Goal: Information Seeking & Learning: Understand process/instructions

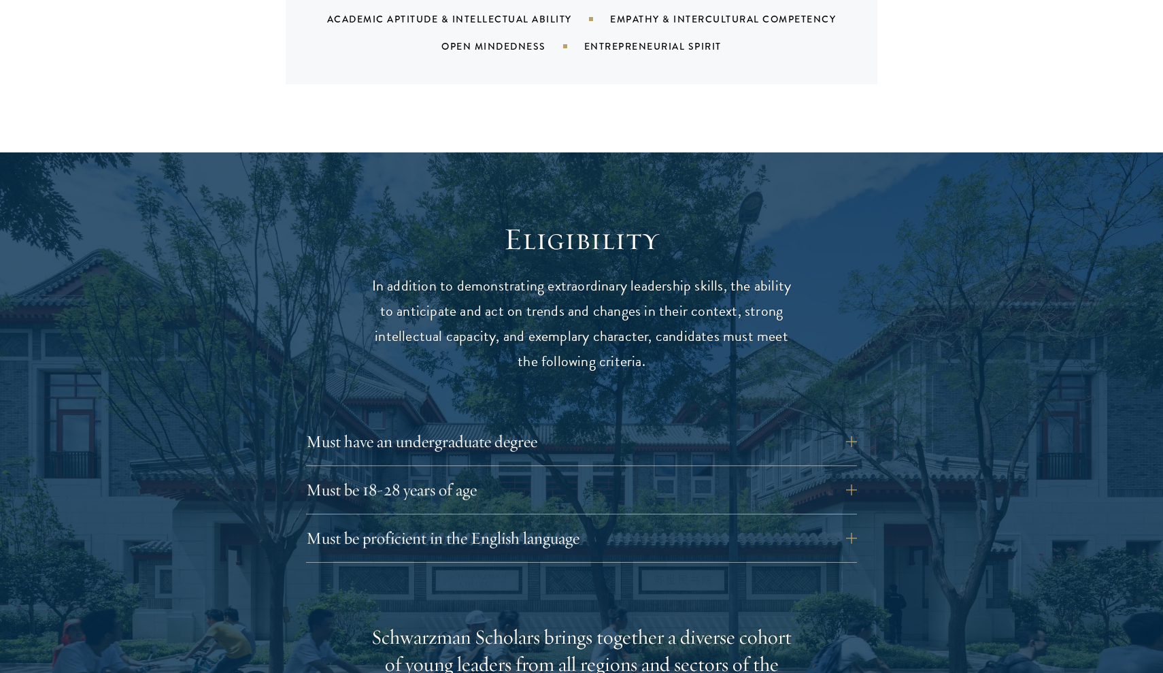
scroll to position [1623, 0]
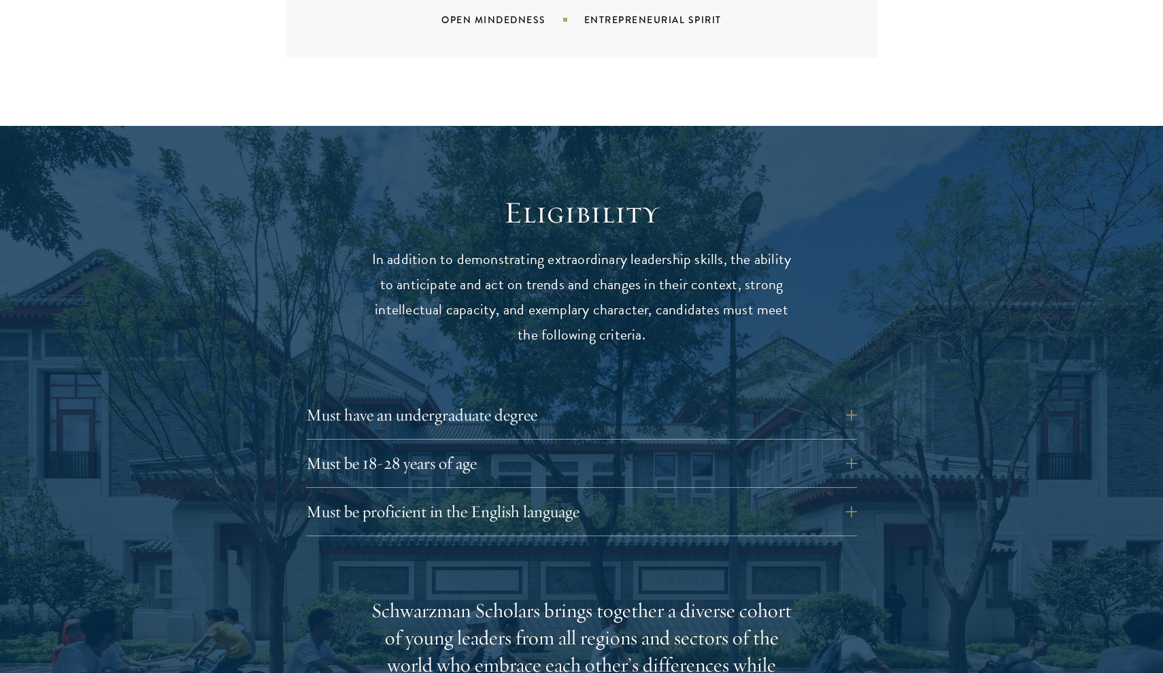
click at [725, 399] on div "Must have an undergraduate degree Applicants who are currently enrolled in unde…" at bounding box center [581, 419] width 551 height 41
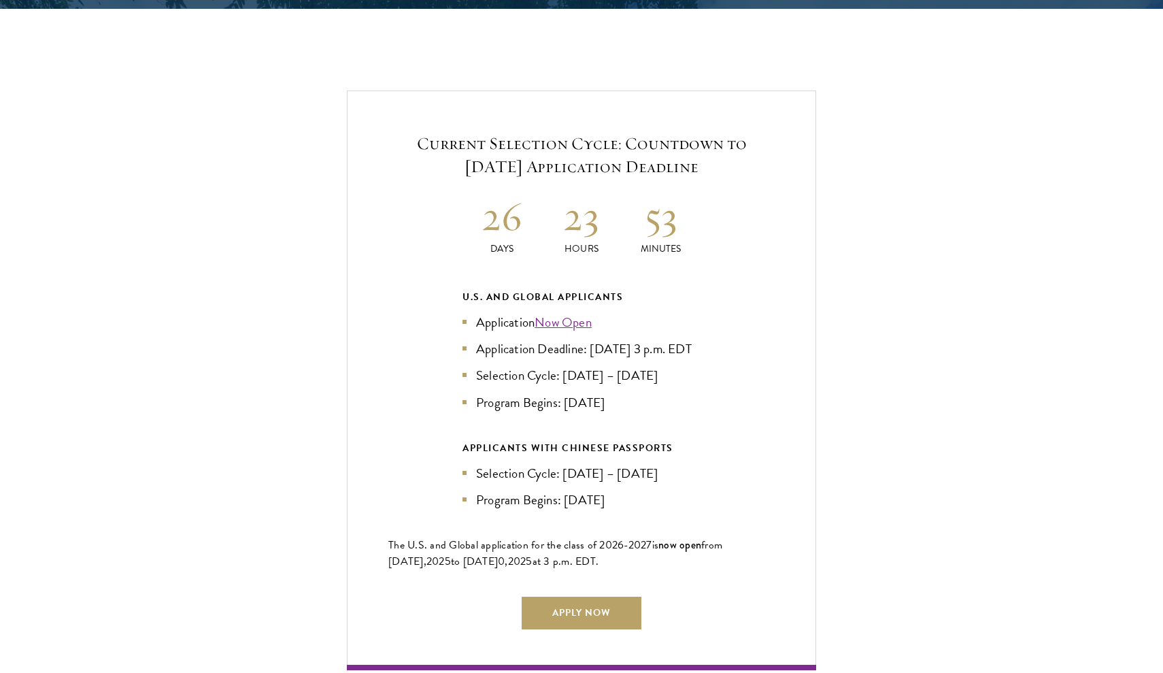
scroll to position [2861, 0]
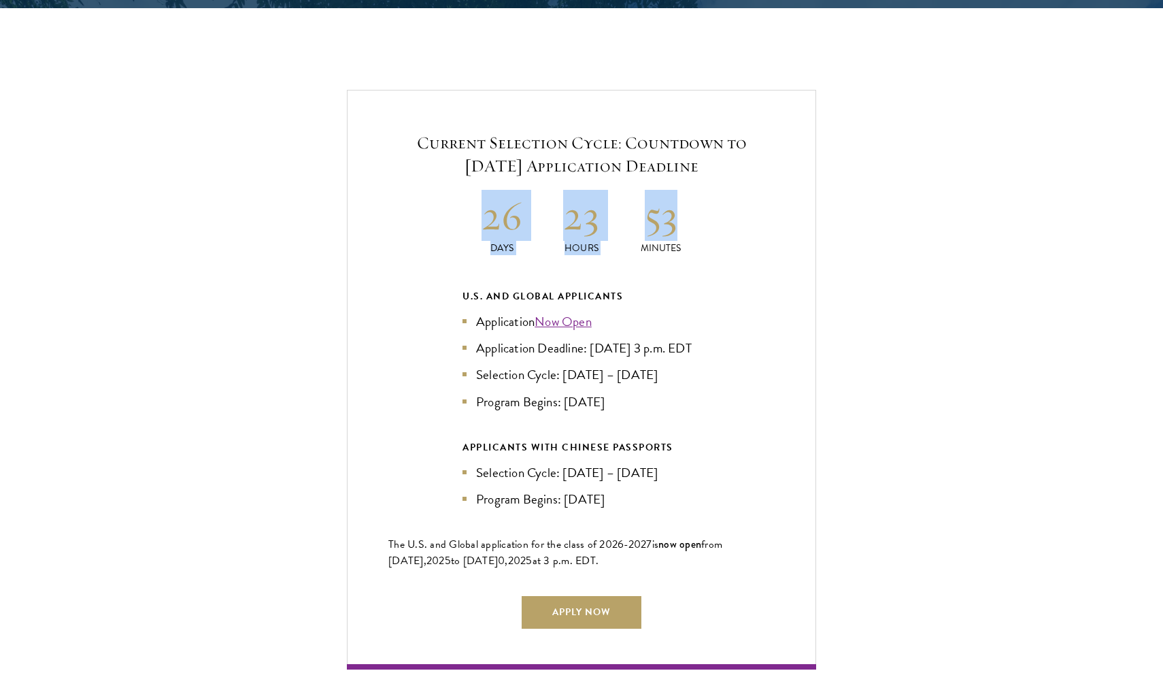
drag, startPoint x: 485, startPoint y: 178, endPoint x: 724, endPoint y: 178, distance: 238.7
click at [724, 178] on div "Current Selection Cycle: Countdown to [DATE] Application Deadline 26 Days 23 Ho…" at bounding box center [581, 379] width 469 height 579
click at [832, 203] on div "Current Selection Cycle: Countdown to [DATE] Application Deadline 26 Days 23 Ho…" at bounding box center [581, 379] width 1027 height 579
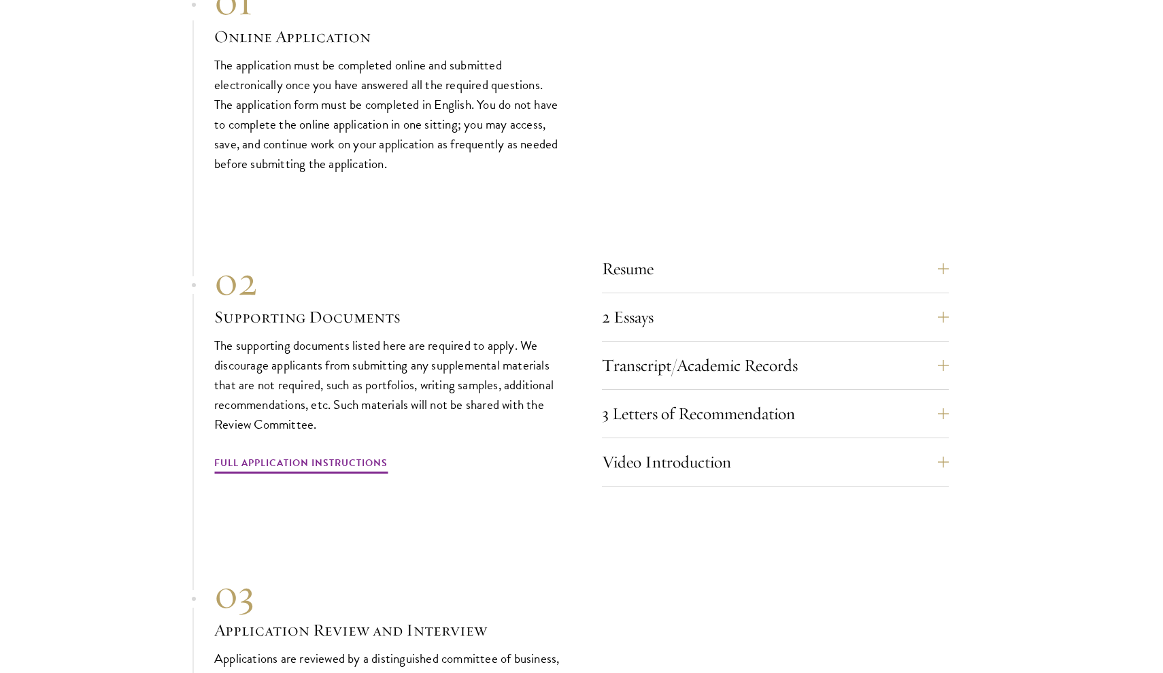
scroll to position [4534, 0]
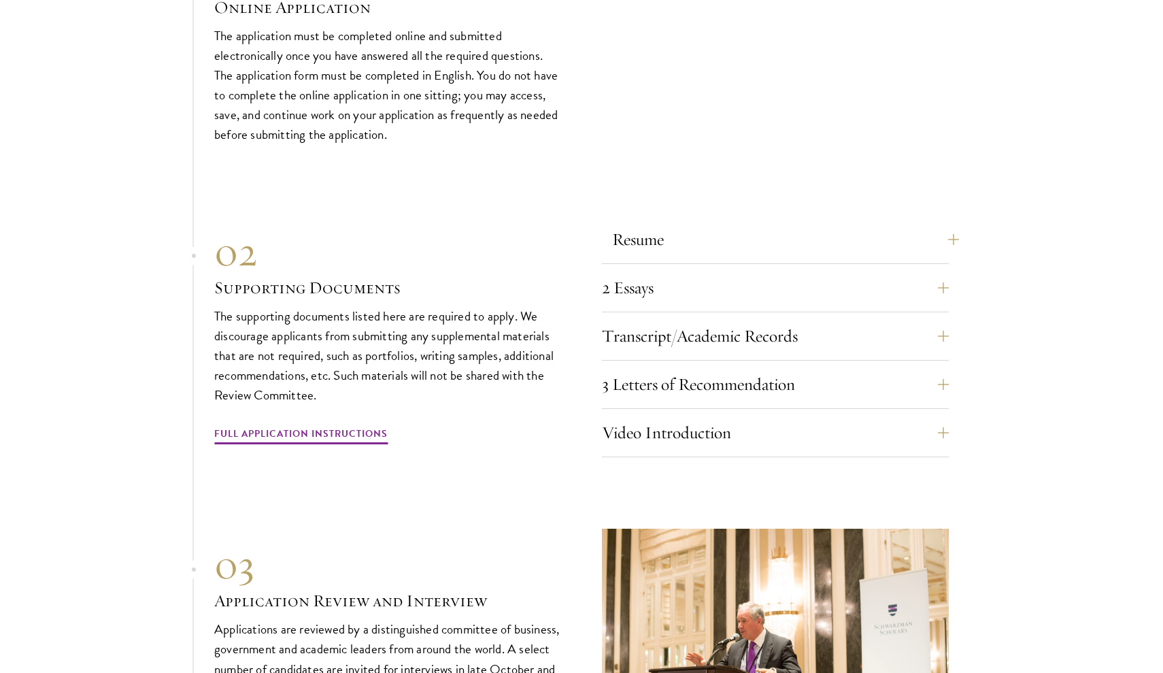
click at [712, 223] on button "Resume" at bounding box center [785, 239] width 347 height 33
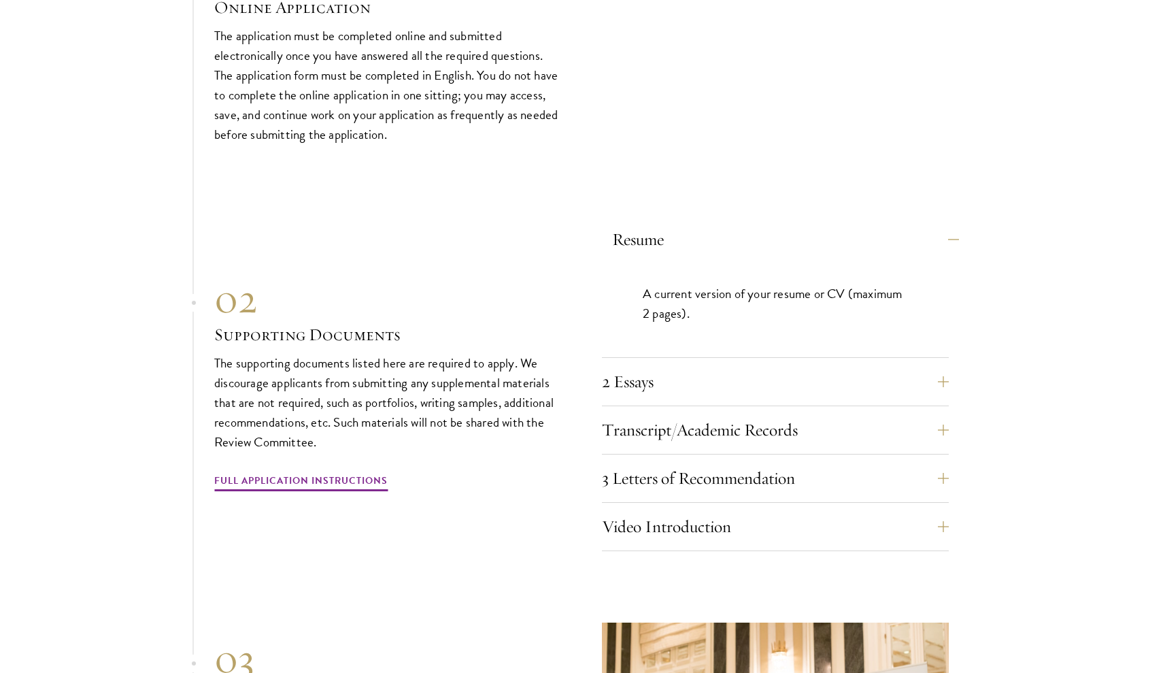
click at [712, 223] on button "Resume" at bounding box center [785, 239] width 347 height 33
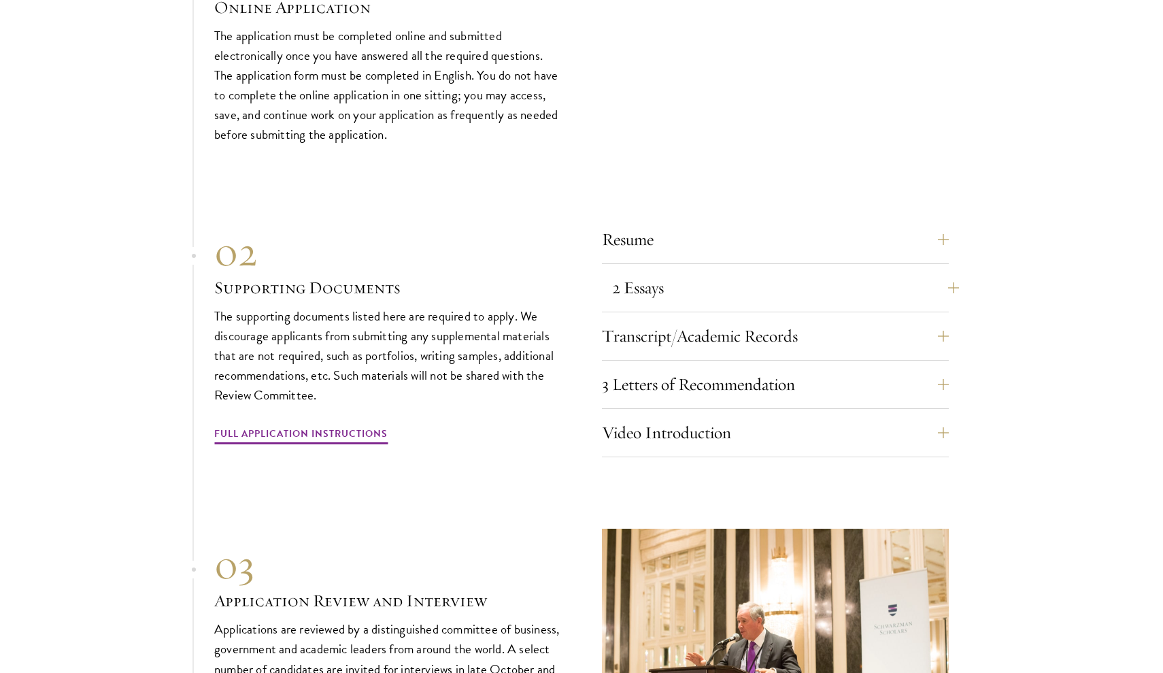
click at [720, 271] on button "2 Essays" at bounding box center [785, 287] width 347 height 33
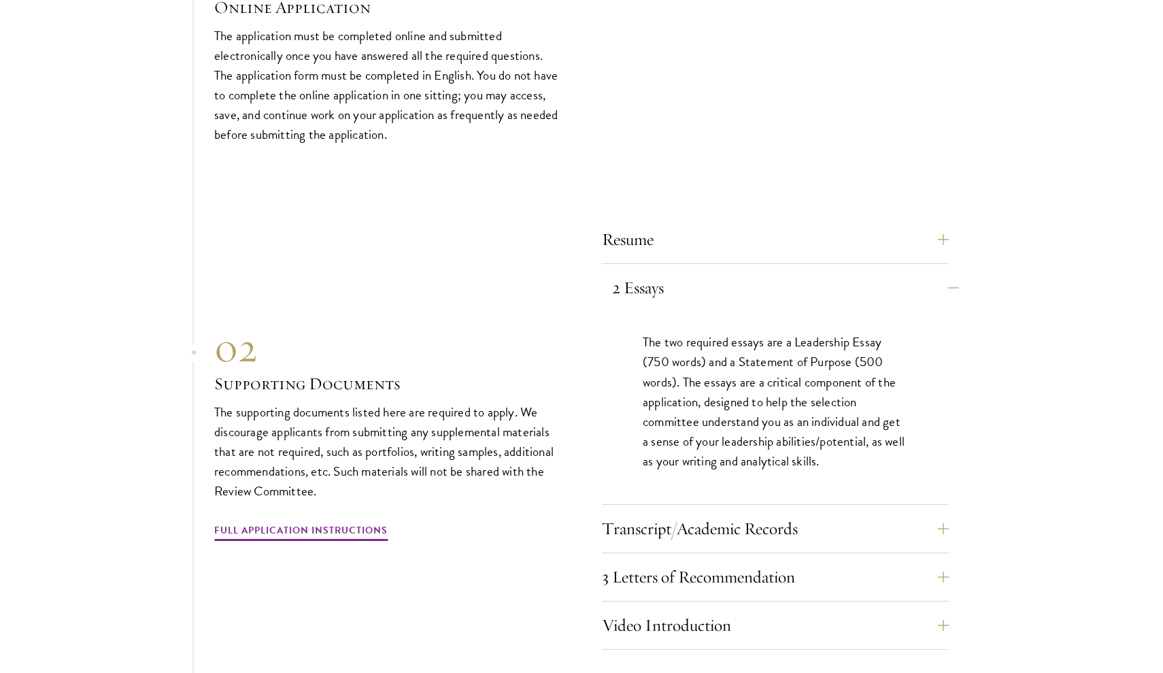
click at [724, 271] on button "2 Essays" at bounding box center [785, 287] width 347 height 33
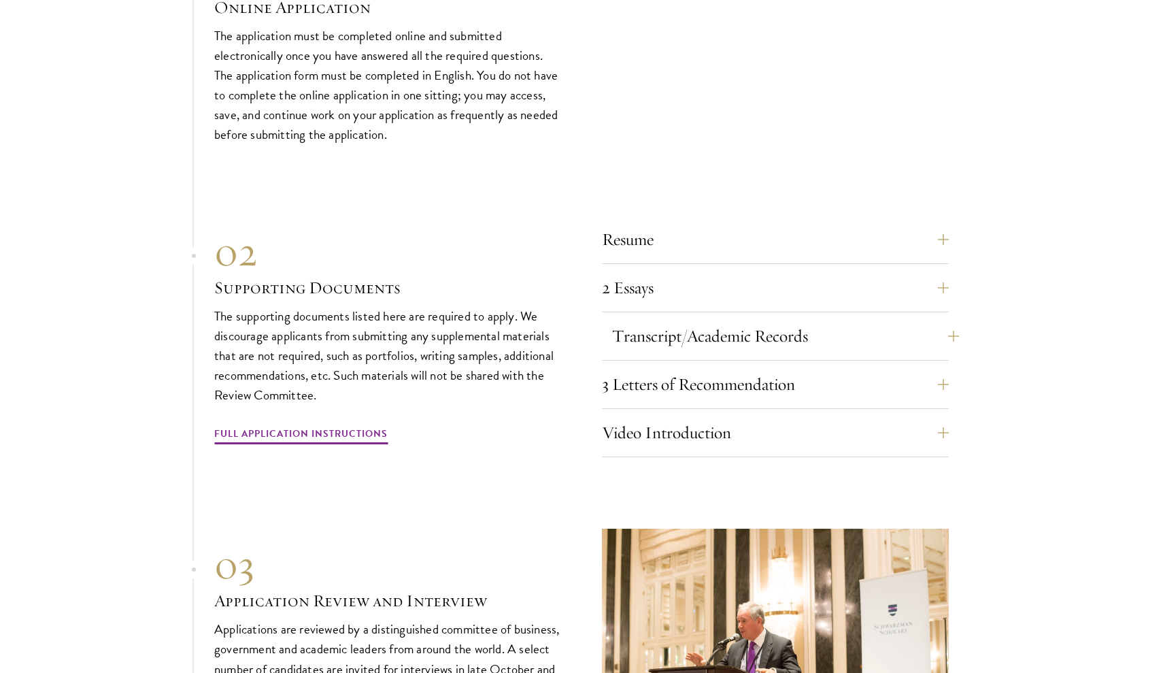
click at [800, 320] on button "Transcript/Academic Records" at bounding box center [785, 336] width 347 height 33
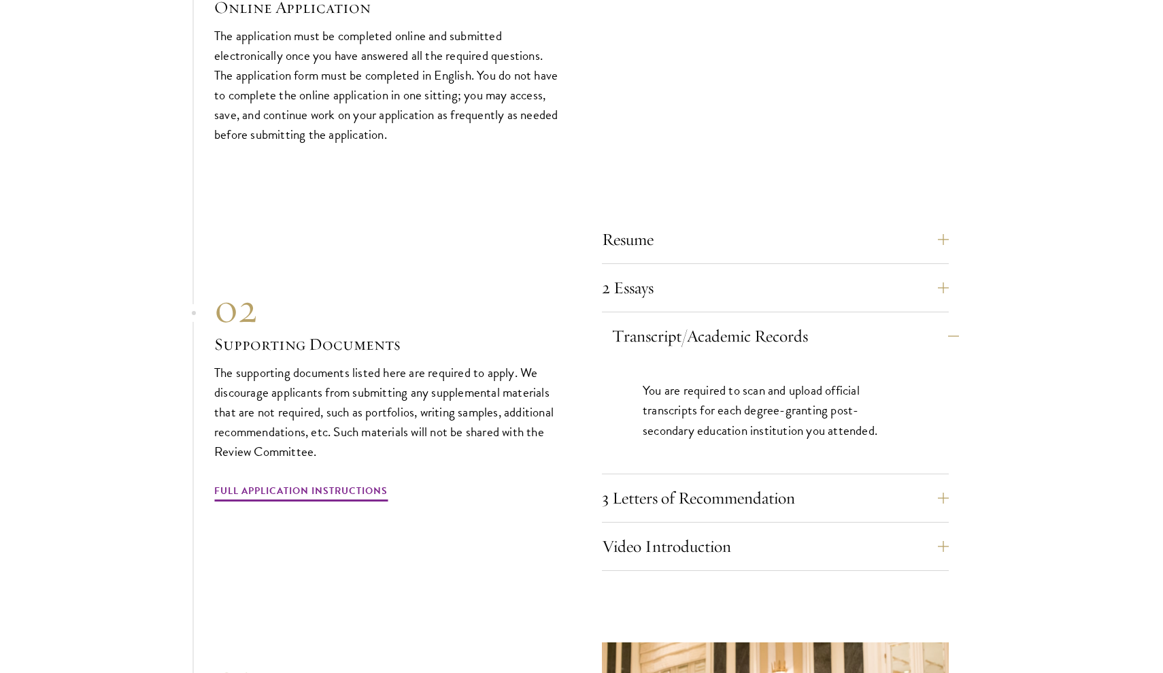
click at [860, 320] on button "Transcript/Academic Records" at bounding box center [785, 336] width 347 height 33
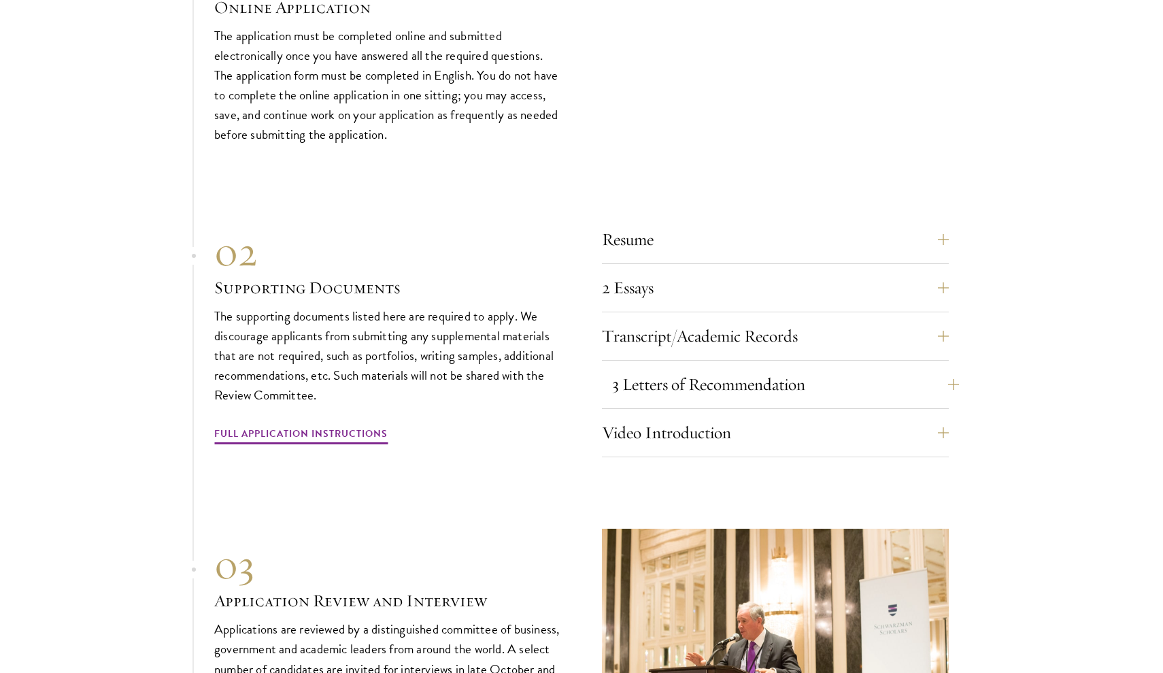
click at [861, 368] on button "3 Letters of Recommendation" at bounding box center [785, 384] width 347 height 33
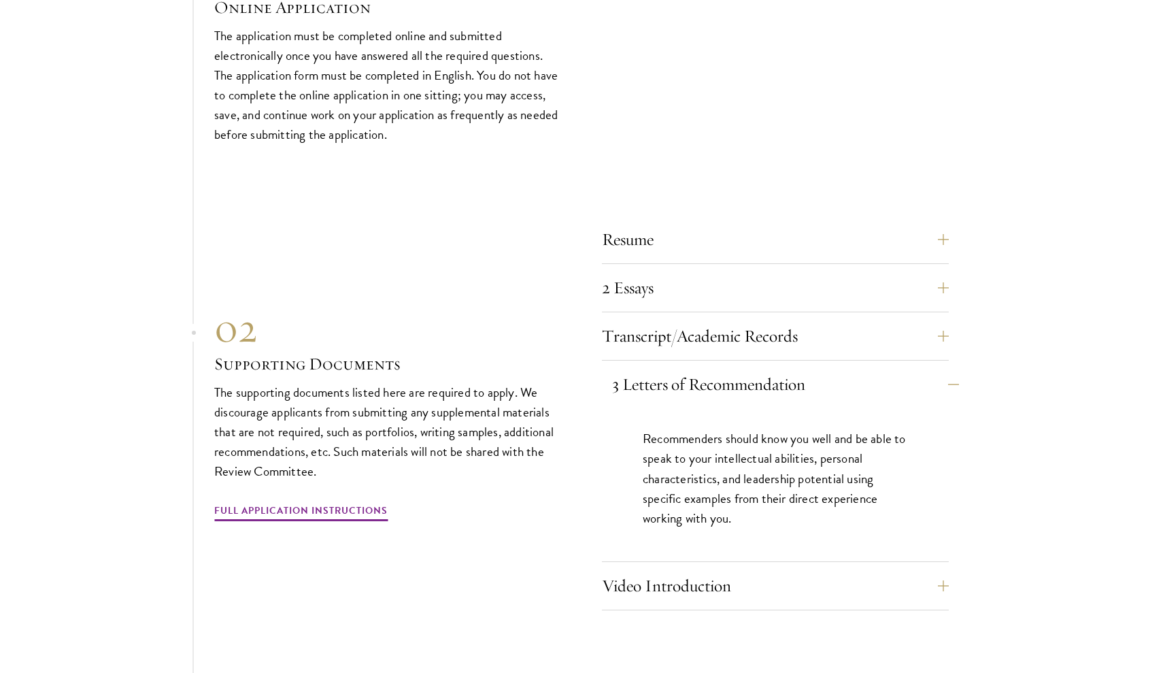
click at [861, 368] on button "3 Letters of Recommendation" at bounding box center [785, 384] width 347 height 33
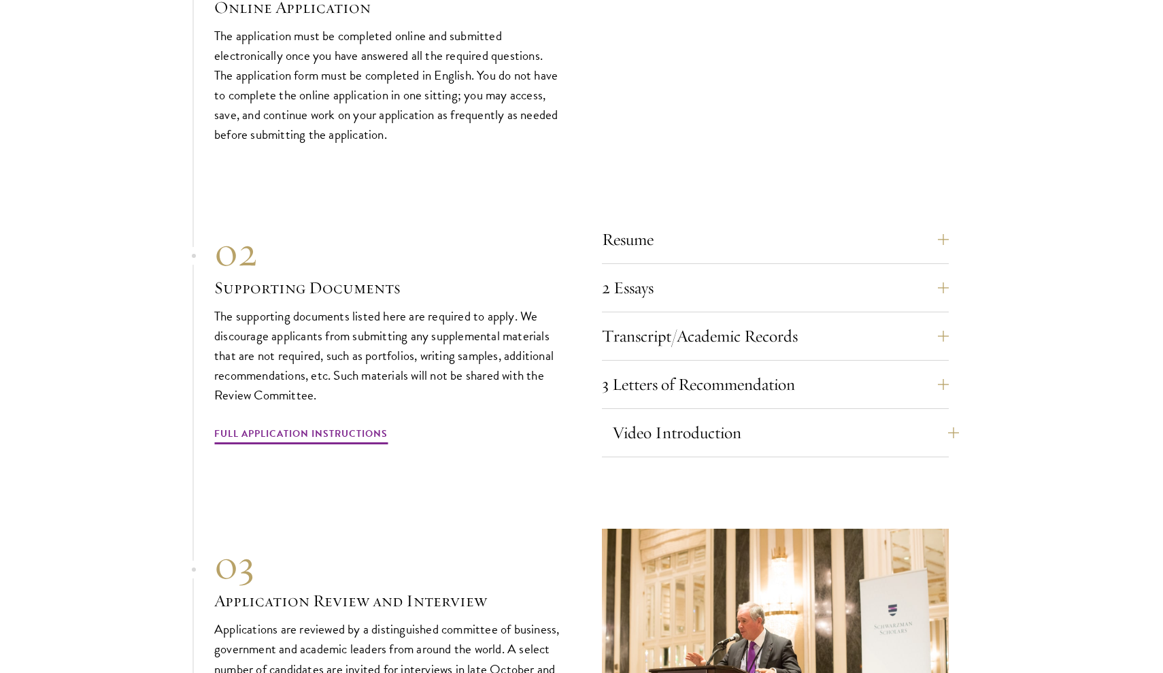
click at [861, 416] on button "Video Introduction" at bounding box center [785, 432] width 347 height 33
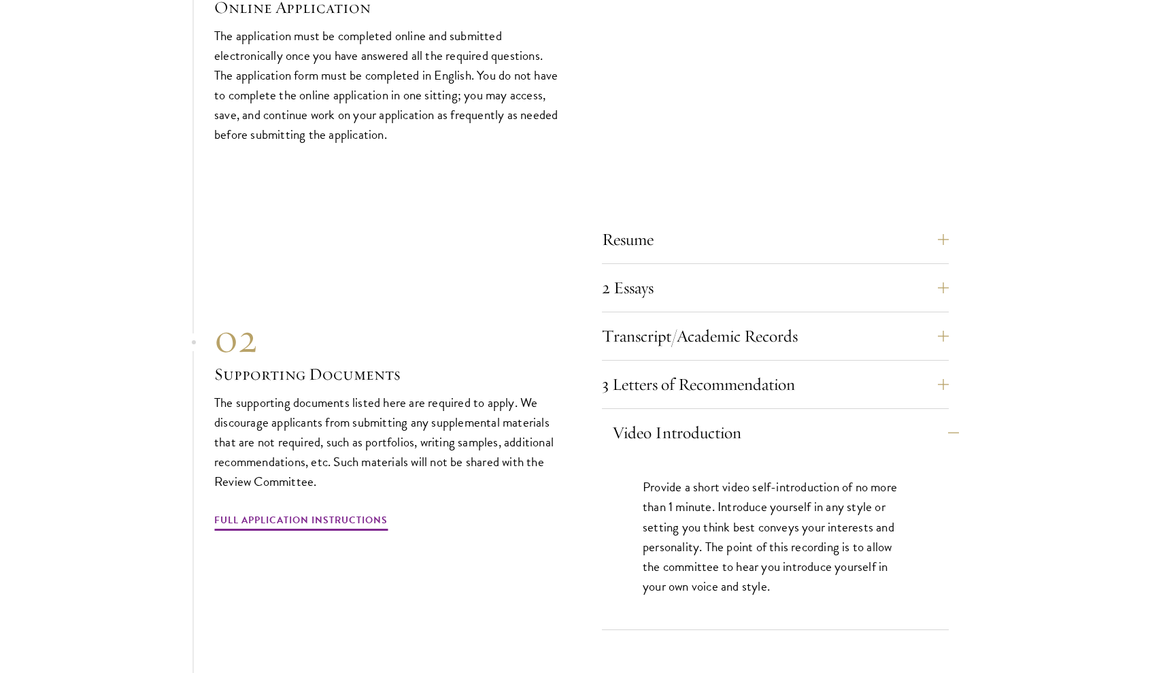
click at [861, 416] on button "Video Introduction" at bounding box center [785, 432] width 347 height 33
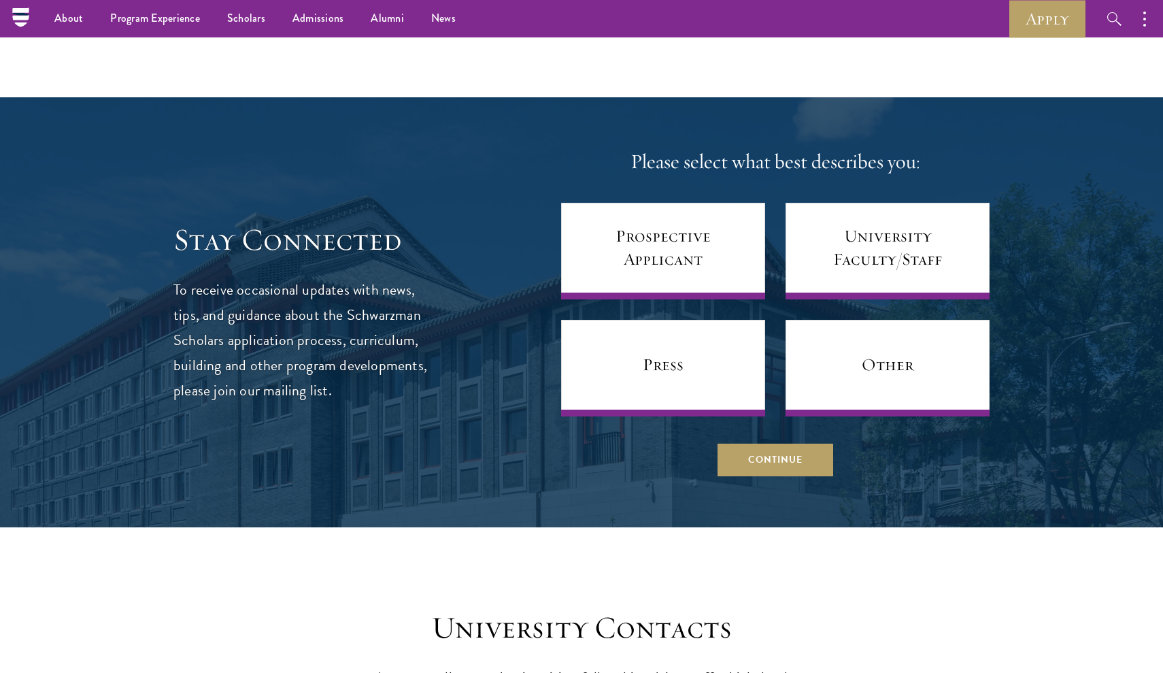
scroll to position [5658, 0]
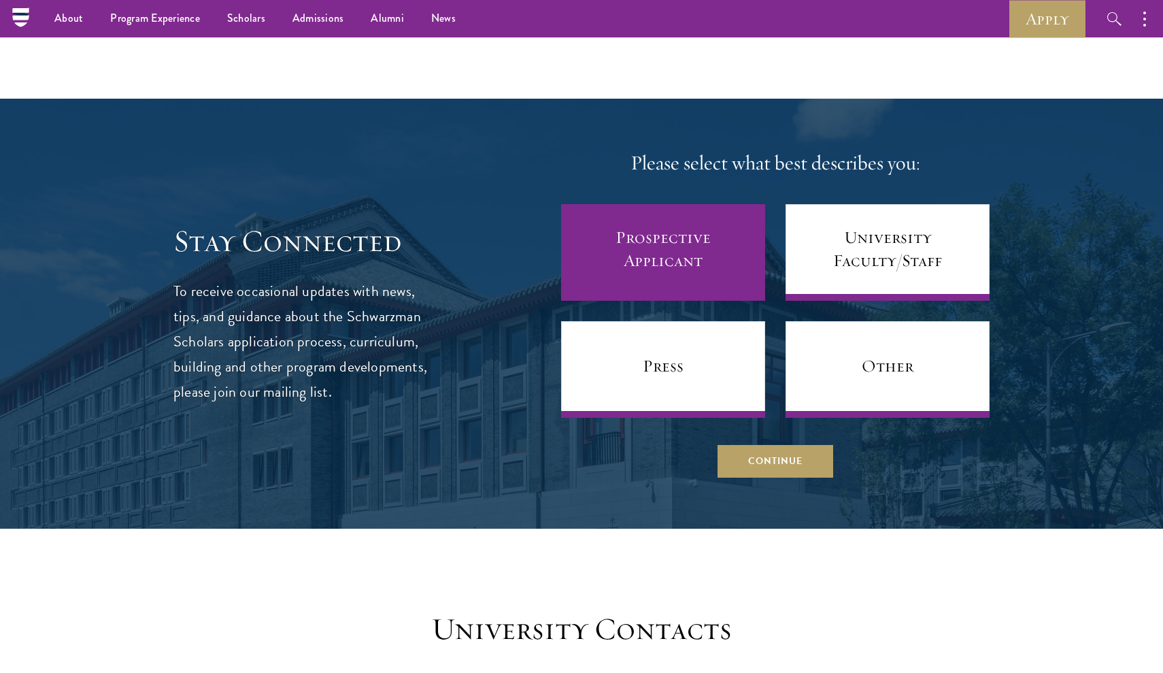
click at [640, 204] on link "Prospective Applicant" at bounding box center [663, 252] width 204 height 97
click at [688, 207] on link "Prospective Applicant" at bounding box center [663, 252] width 204 height 97
click at [667, 228] on link "Prospective Applicant" at bounding box center [663, 252] width 204 height 97
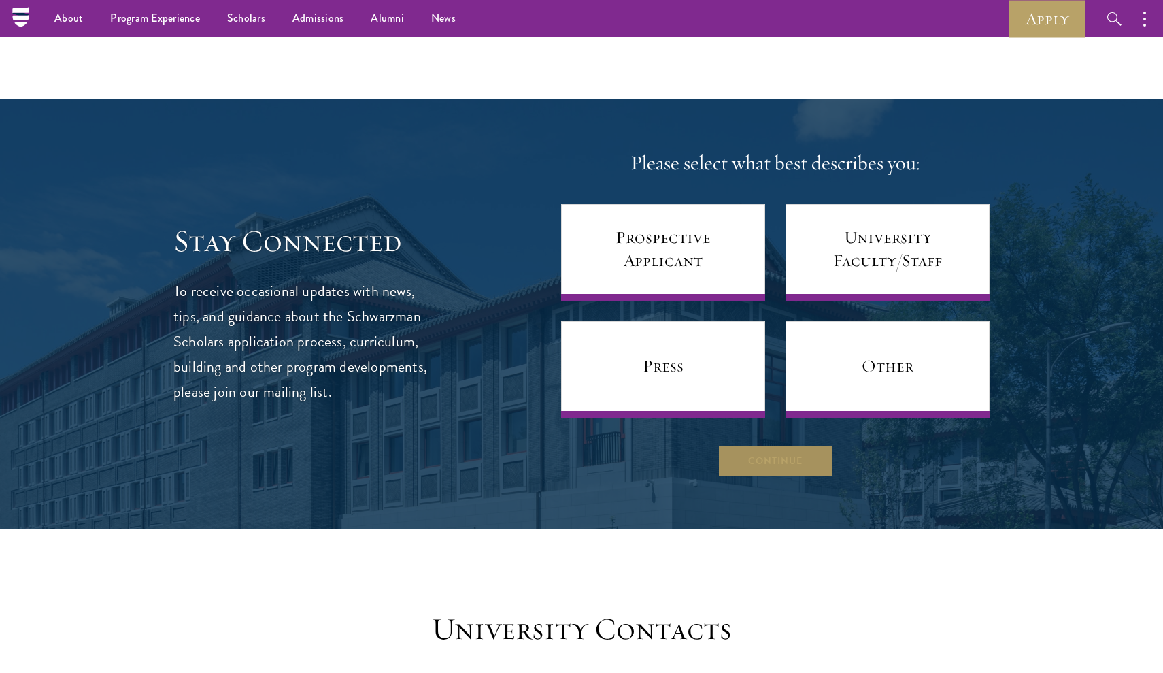
click at [752, 445] on button "Continue" at bounding box center [776, 461] width 116 height 33
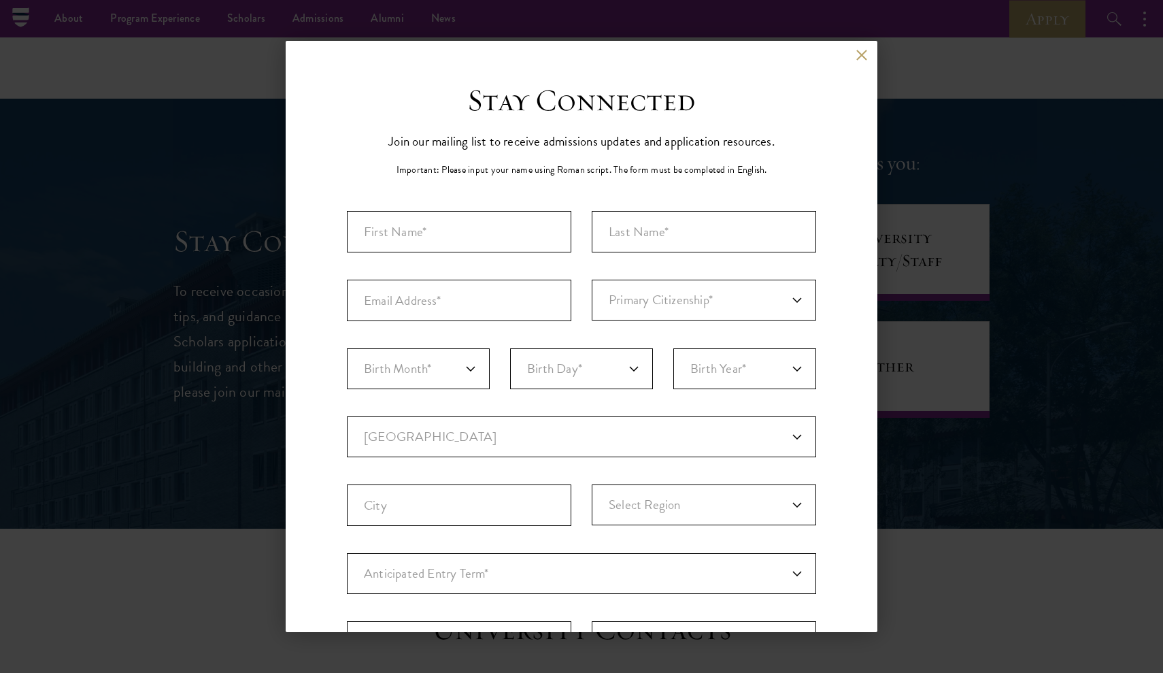
click at [993, 188] on div "Back Stay Connected Please select what best describes you: Prospective Applican…" at bounding box center [581, 336] width 1163 height 591
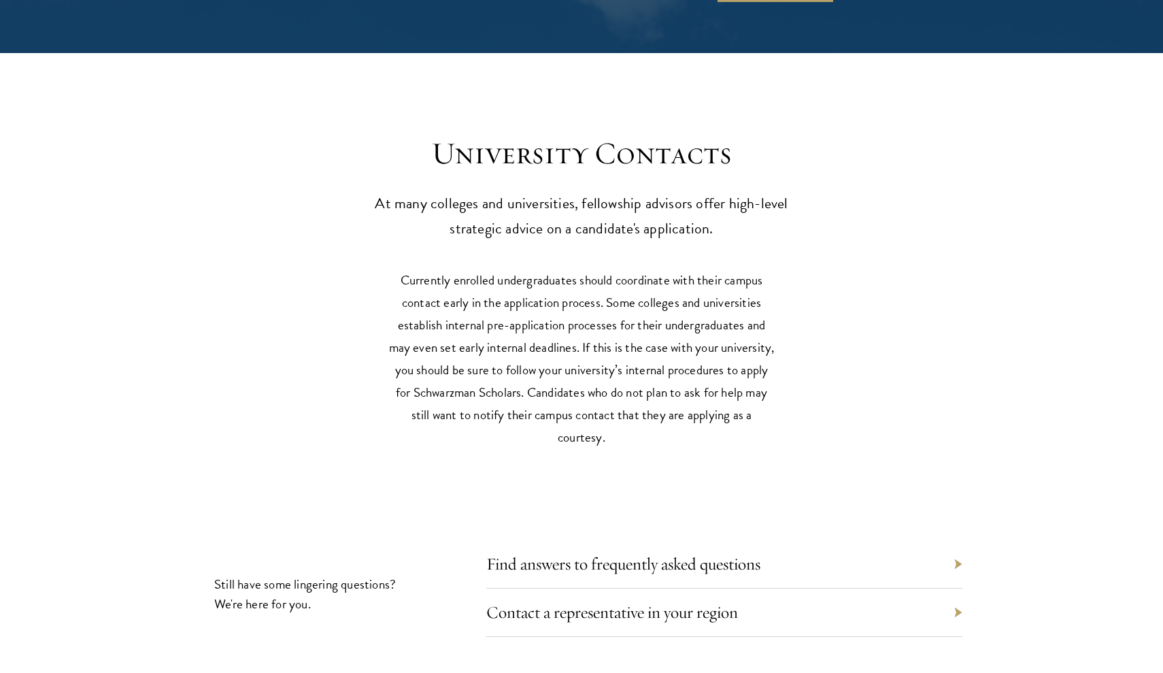
scroll to position [6310, 0]
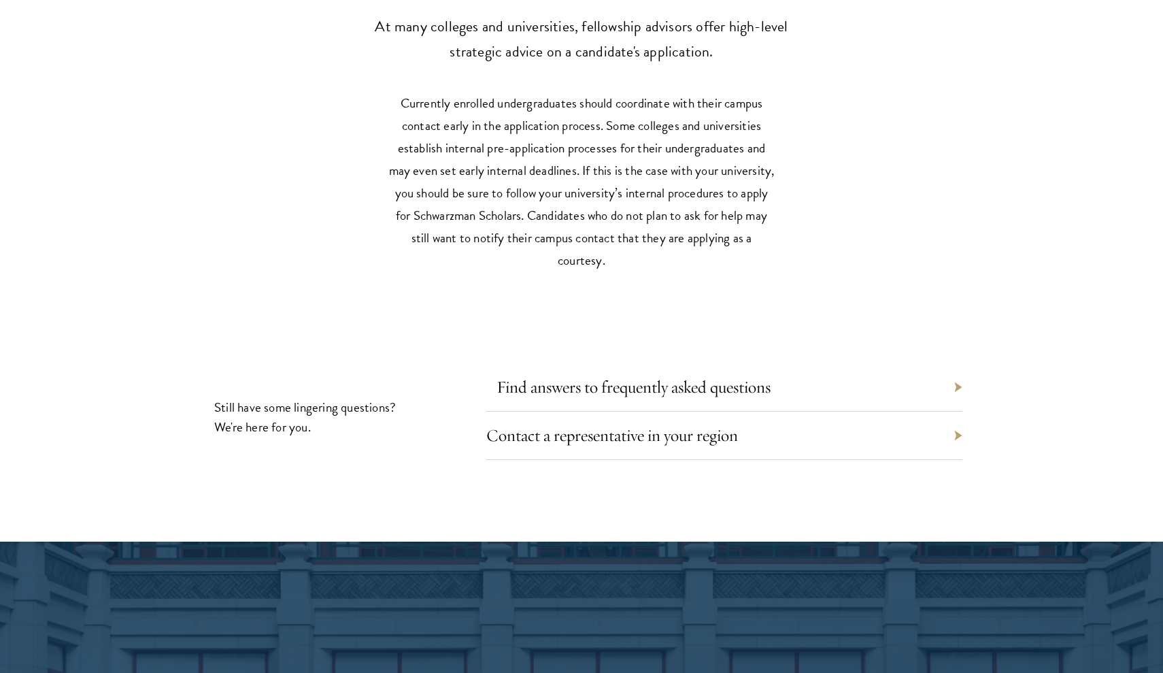
click at [590, 376] on link "Find answers to frequently asked questions" at bounding box center [634, 386] width 274 height 21
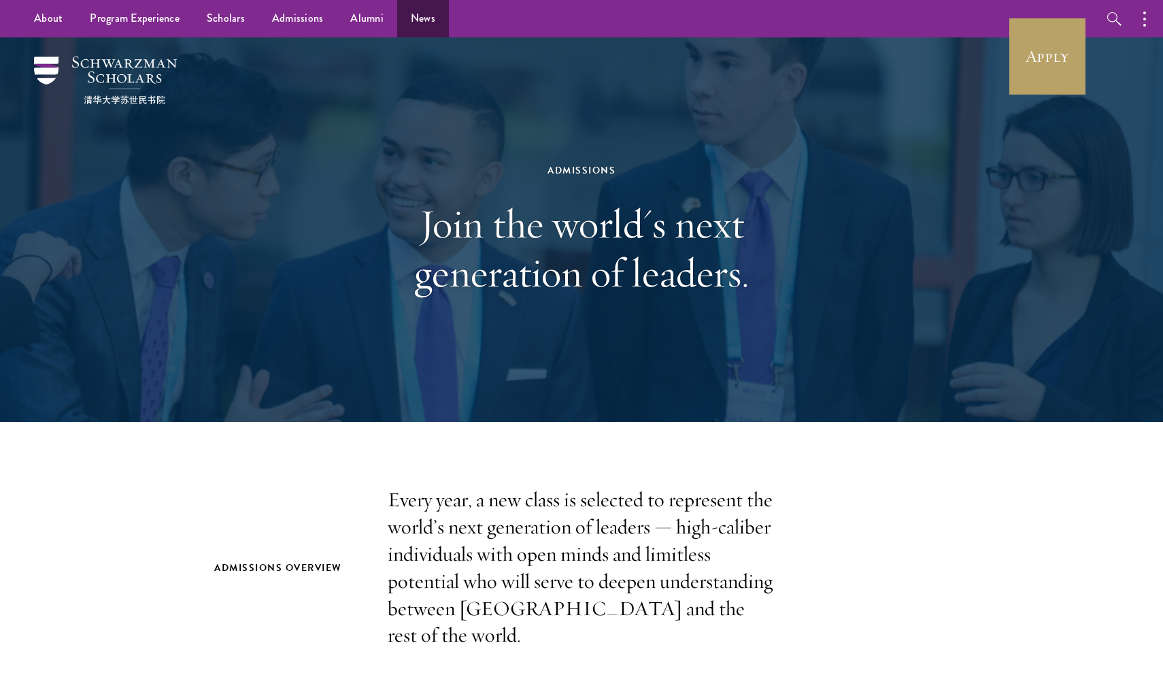
scroll to position [0, 0]
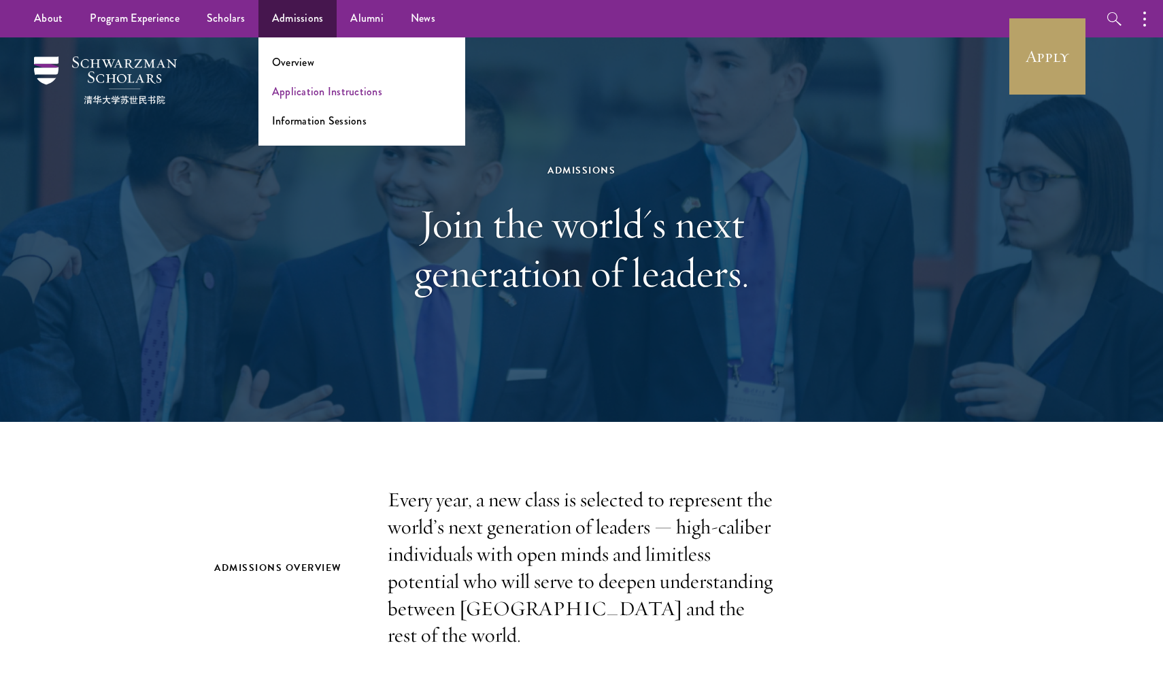
click at [313, 97] on link "Application Instructions" at bounding box center [327, 92] width 110 height 16
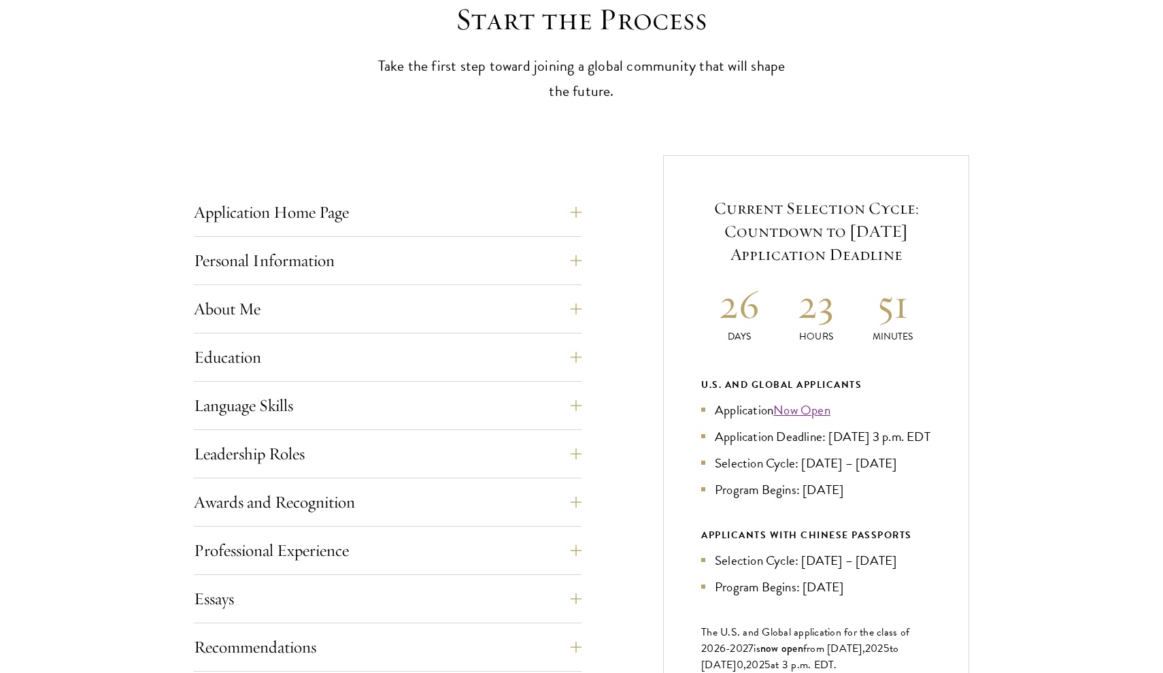
scroll to position [490, 0]
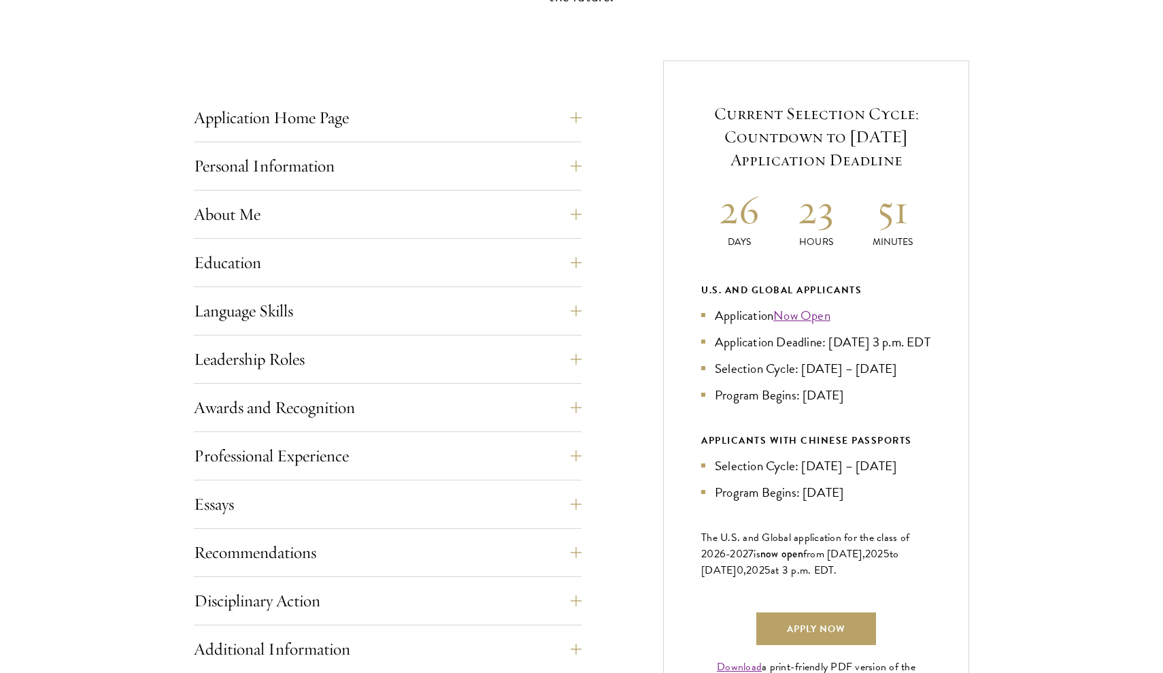
click at [305, 229] on div "About Me Biographical Profile: Provide a biographical profile of up to 100 word…" at bounding box center [388, 218] width 388 height 41
click at [288, 209] on button "About Me" at bounding box center [398, 214] width 388 height 33
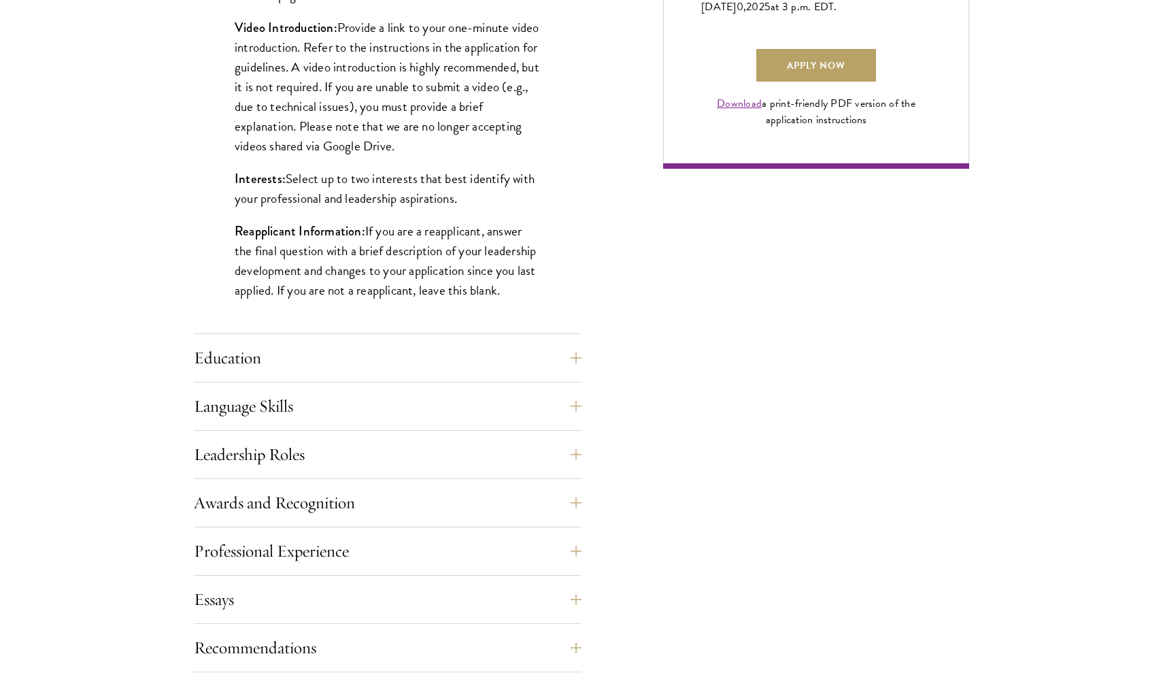
scroll to position [1054, 0]
click at [350, 356] on button "Education" at bounding box center [398, 356] width 388 height 33
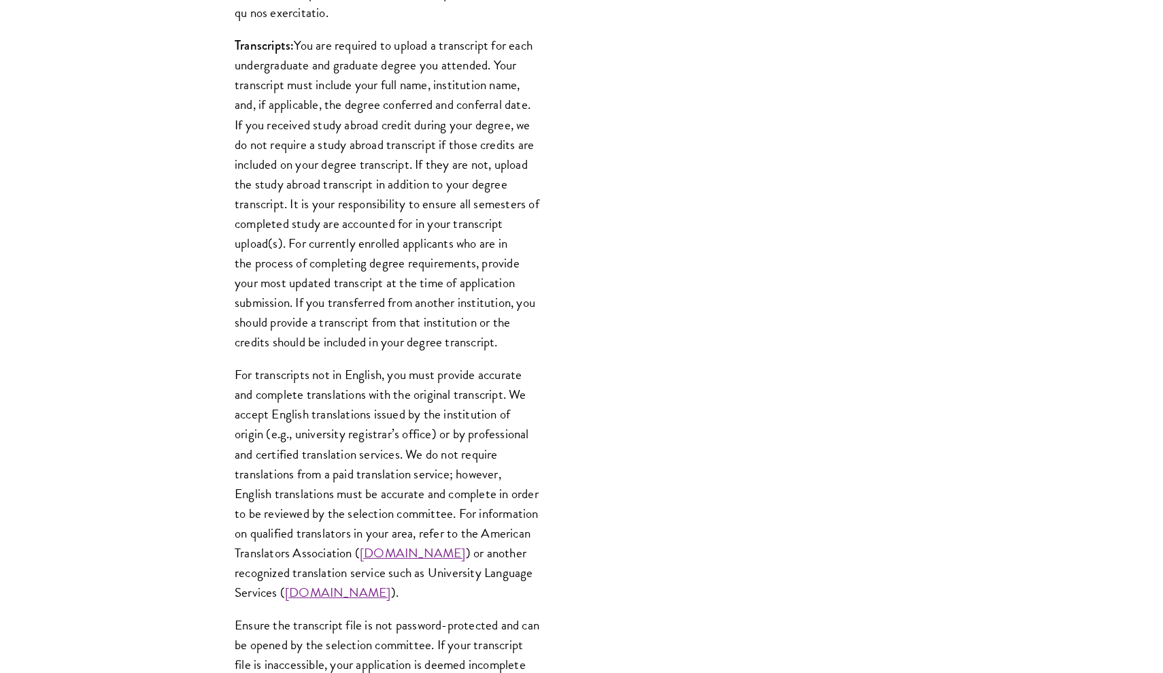
scroll to position [1967, 0]
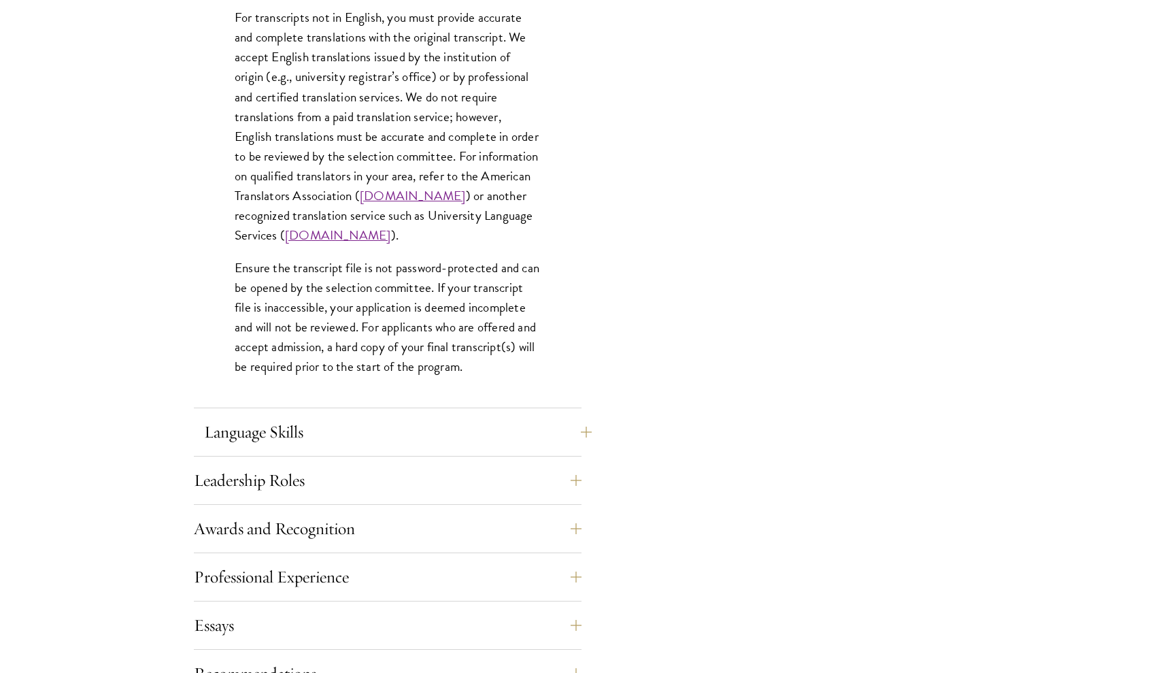
click at [349, 431] on button "Language Skills" at bounding box center [398, 432] width 388 height 33
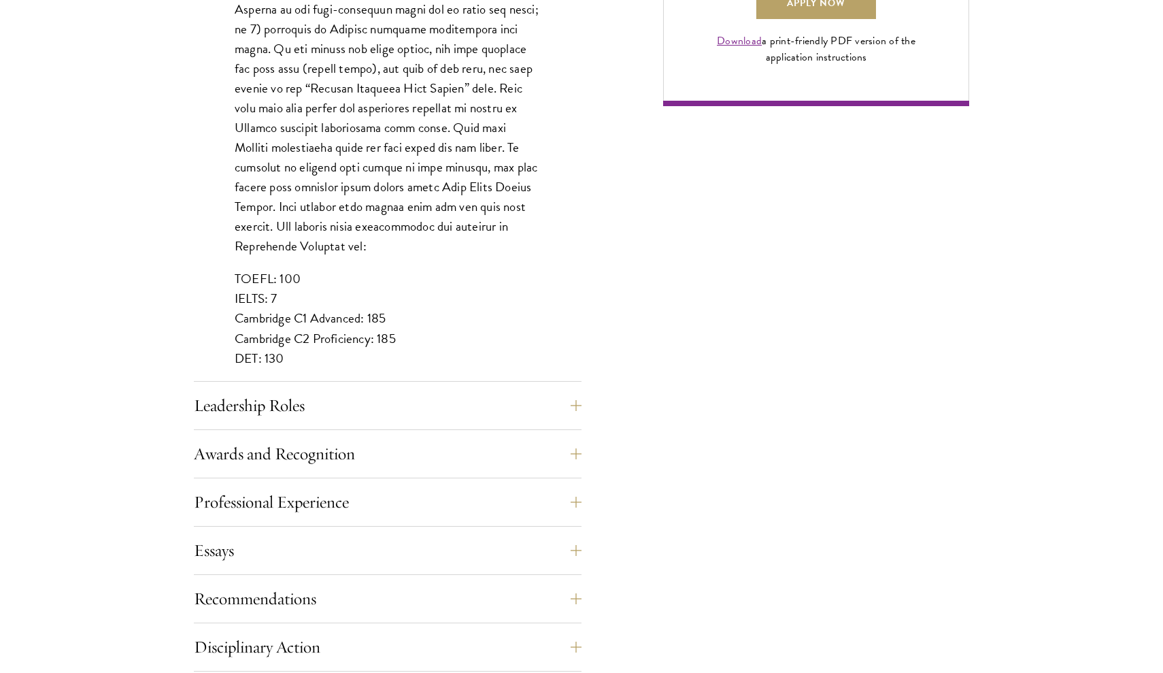
scroll to position [1319, 0]
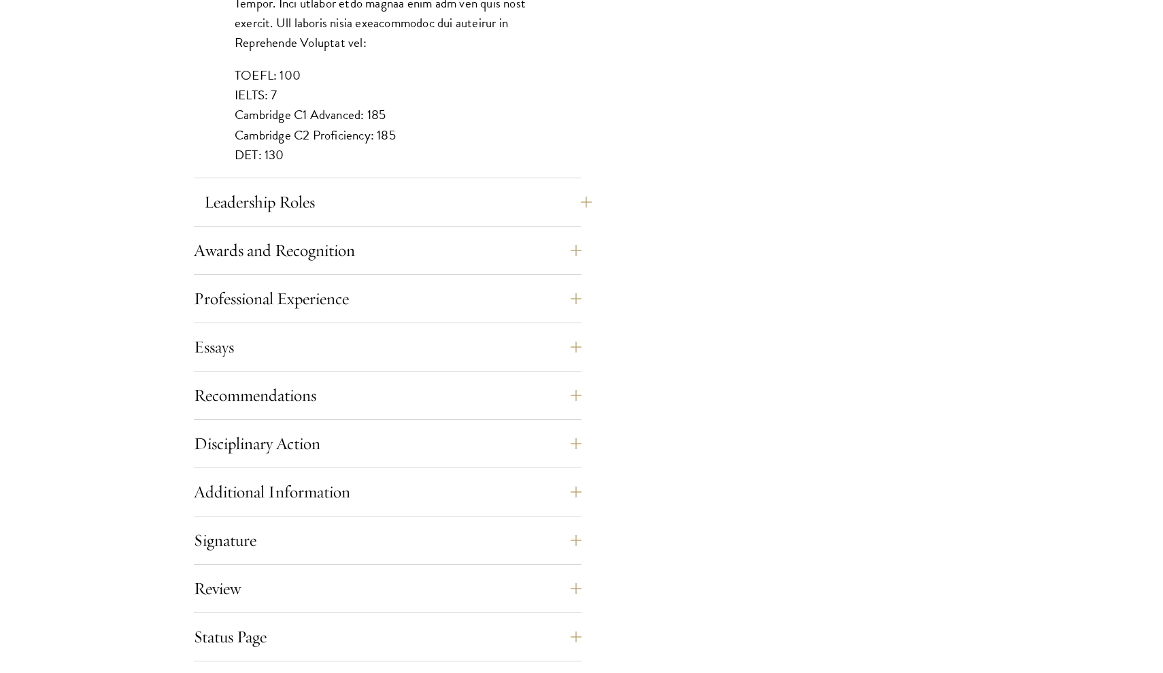
click at [337, 209] on button "Leadership Roles" at bounding box center [398, 202] width 388 height 33
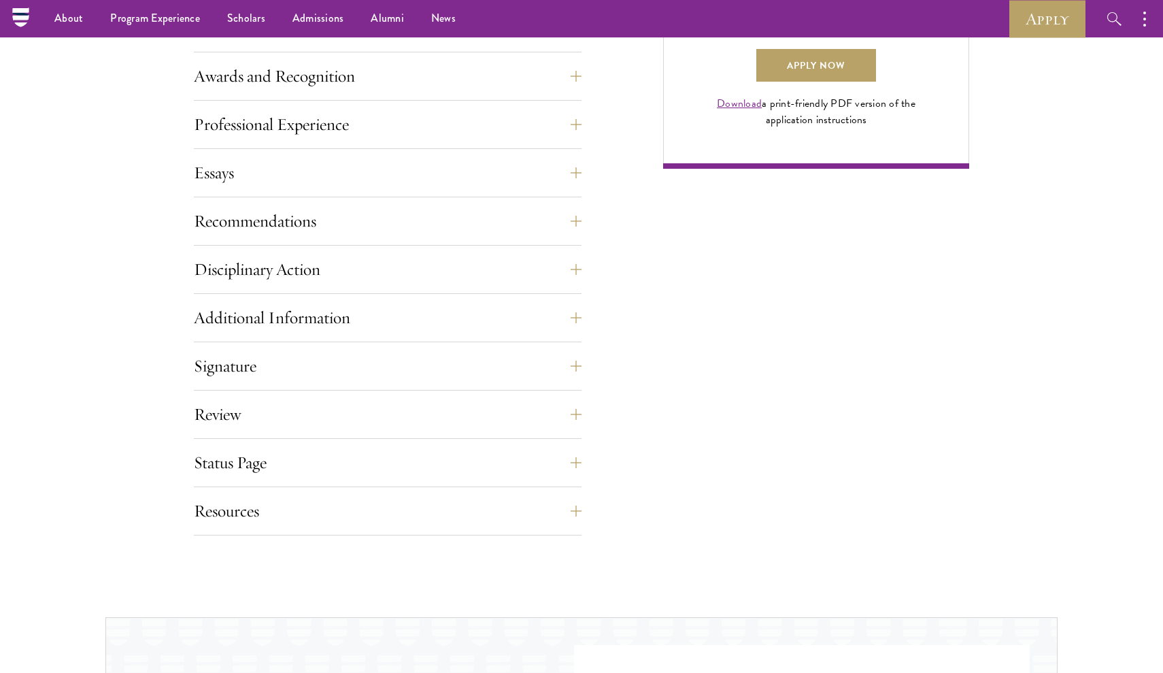
scroll to position [767, 0]
